Goal: Task Accomplishment & Management: Use online tool/utility

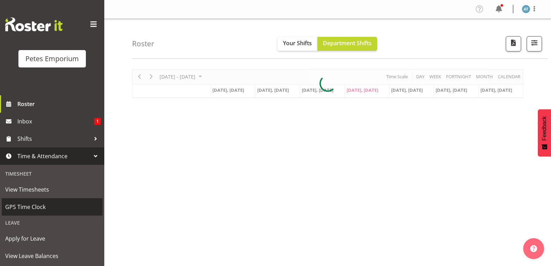
click at [69, 213] on link "GPS Time Clock" at bounding box center [52, 206] width 101 height 17
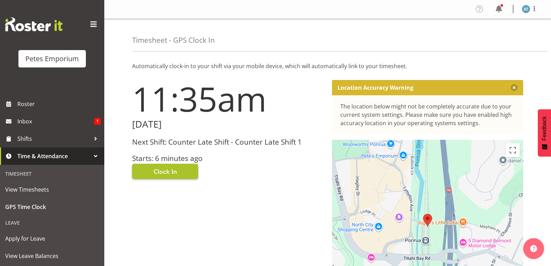
click at [186, 178] on button "Clock In" at bounding box center [165, 171] width 66 height 15
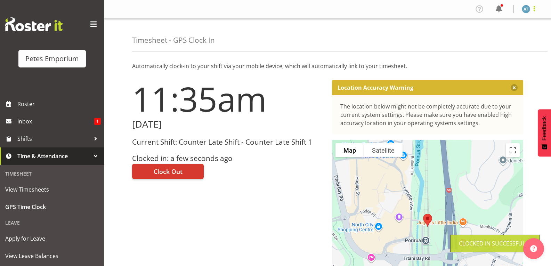
click at [538, 11] on span at bounding box center [534, 9] width 8 height 8
click at [516, 37] on link "Log Out" at bounding box center [505, 36] width 67 height 13
